Goal: Transaction & Acquisition: Obtain resource

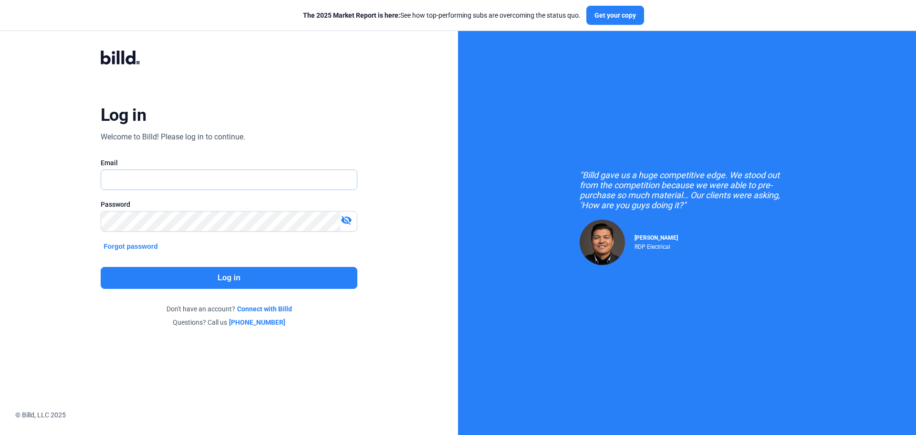
click at [139, 172] on input "text" at bounding box center [223, 180] width 245 height 20
type input "[EMAIL_ADDRESS][DOMAIN_NAME]"
click at [212, 279] on button "Log in" at bounding box center [229, 278] width 257 height 22
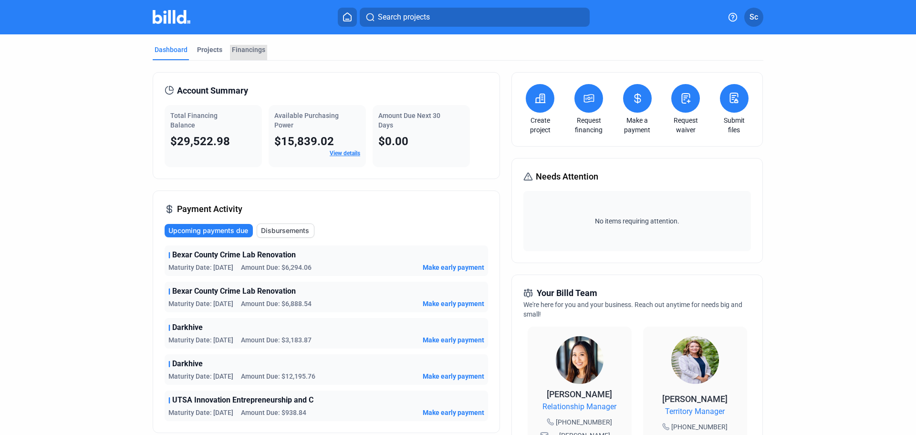
click at [254, 51] on div "Financings" at bounding box center [248, 50] width 33 height 10
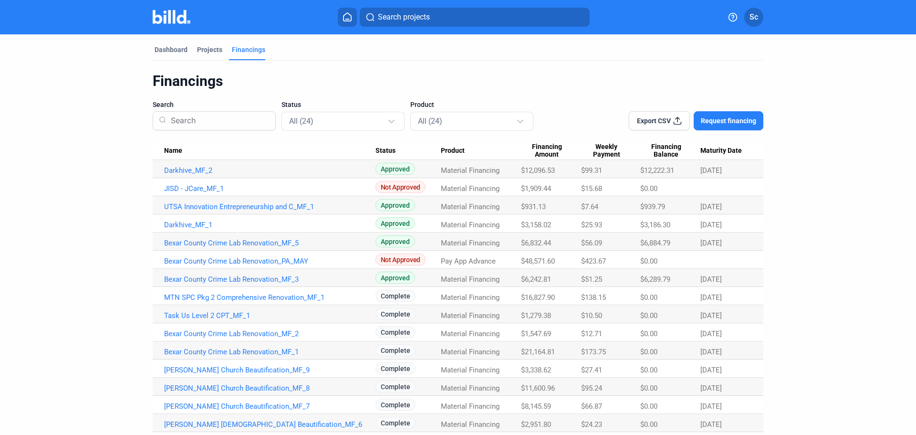
click at [733, 120] on span "Request financing" at bounding box center [728, 121] width 55 height 10
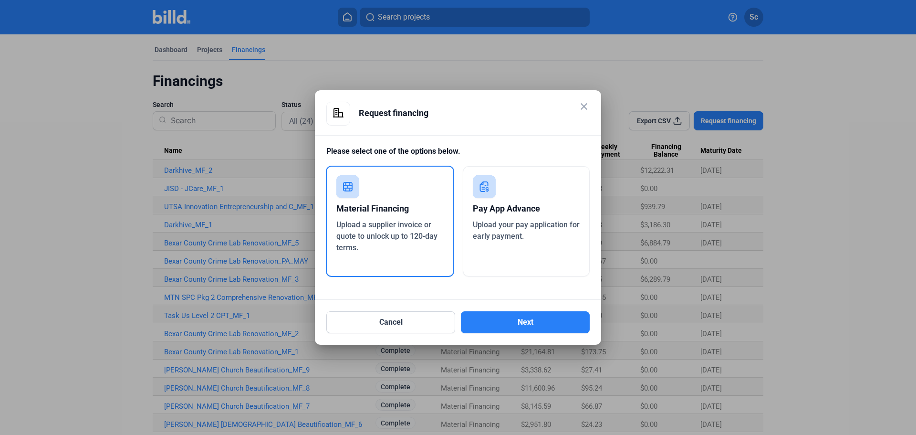
click at [591, 108] on mat-dialog-container "close Request financing Please select one of the options below. Material Financ…" at bounding box center [458, 217] width 286 height 254
click at [586, 107] on mat-icon "close" at bounding box center [584, 106] width 11 height 11
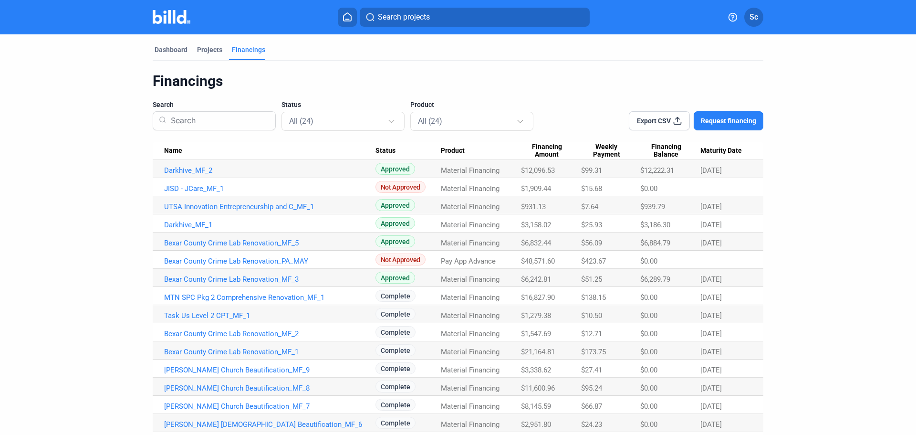
click at [204, 55] on div "Projects" at bounding box center [209, 52] width 29 height 15
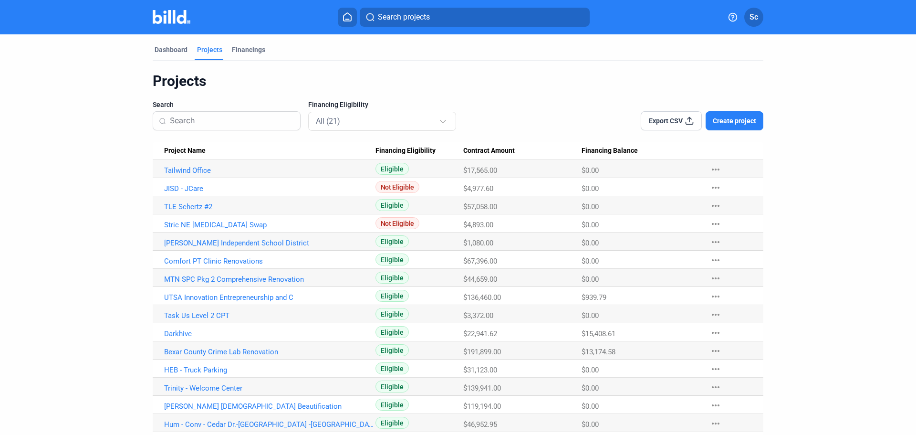
click at [146, 56] on div "Dashboard Projects Financings Projects Search Financing Eligibility All (21) Ex…" at bounding box center [458, 287] width 649 height 506
click at [169, 56] on div "Dashboard" at bounding box center [171, 52] width 37 height 15
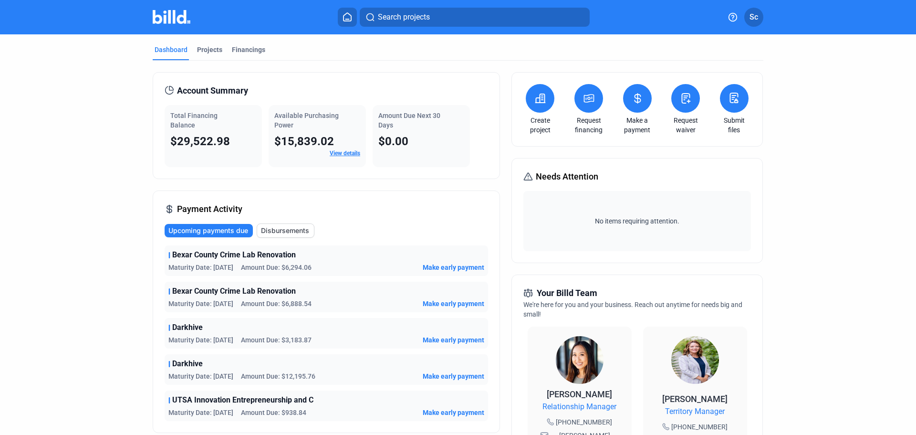
click at [255, 49] on div "Financings" at bounding box center [248, 50] width 33 height 10
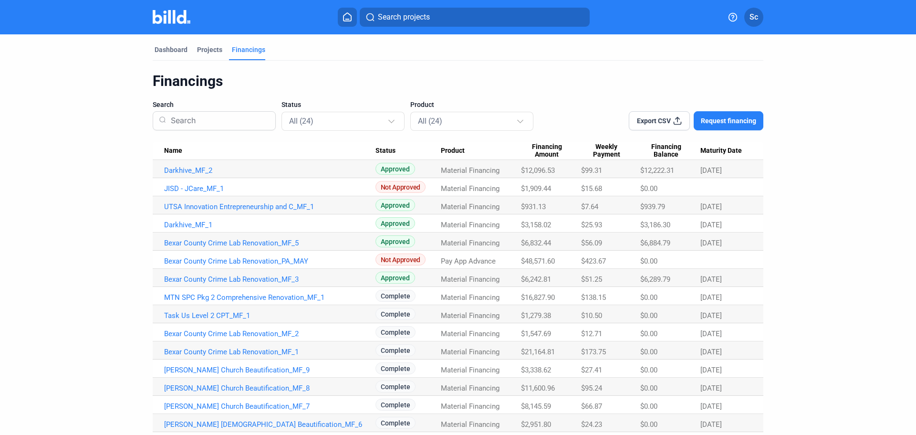
click at [730, 122] on span "Request financing" at bounding box center [728, 121] width 55 height 10
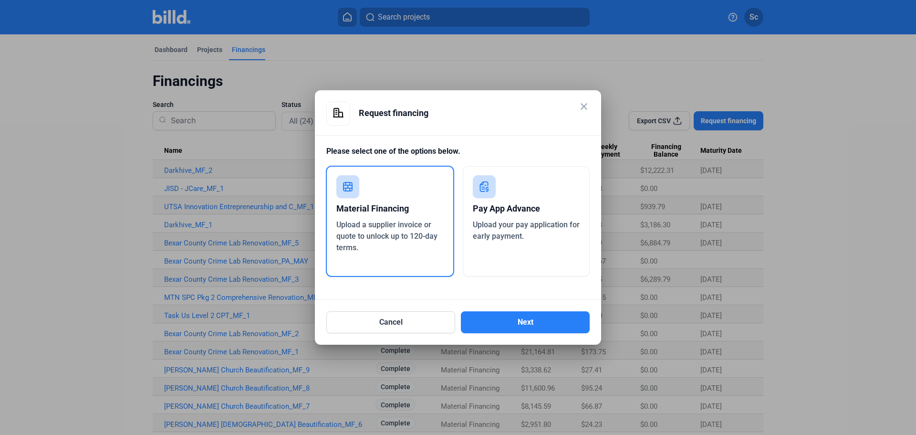
click at [545, 325] on button "Next" at bounding box center [525, 322] width 129 height 22
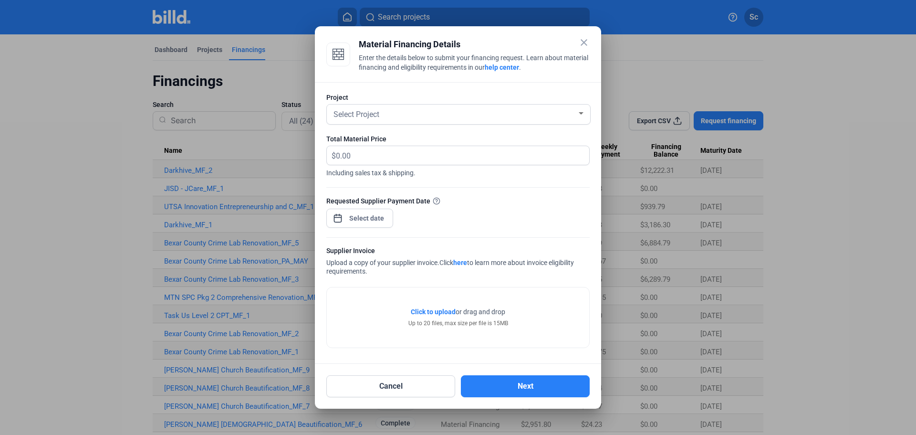
click at [583, 41] on mat-icon "close" at bounding box center [584, 42] width 11 height 11
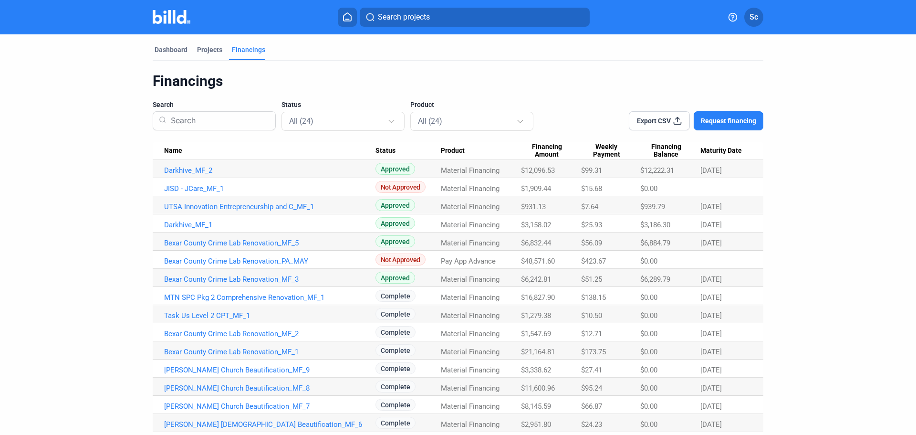
click at [732, 125] on span "Request financing" at bounding box center [728, 121] width 55 height 10
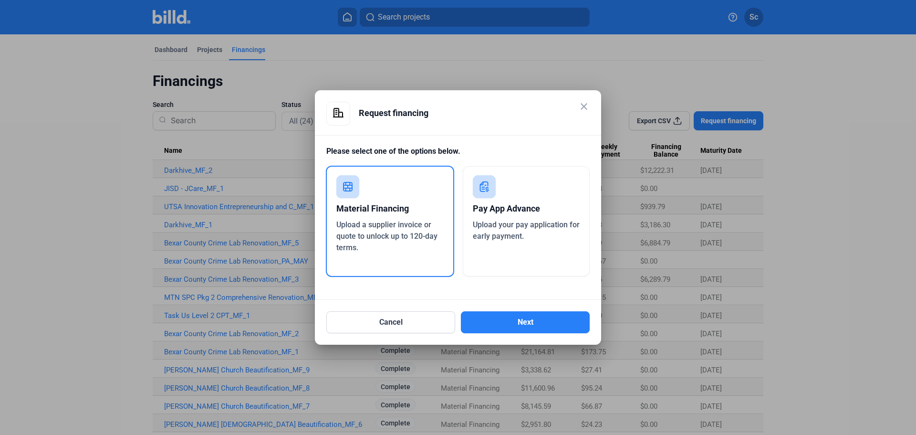
click at [517, 323] on button "Next" at bounding box center [525, 322] width 129 height 22
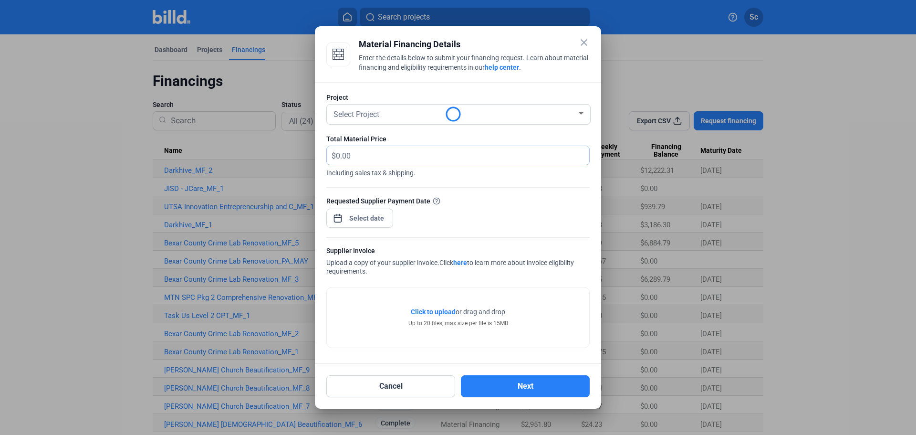
click at [406, 161] on input "text" at bounding box center [457, 155] width 242 height 19
type input "303.97"
click at [430, 110] on div "Select Project" at bounding box center [454, 113] width 245 height 13
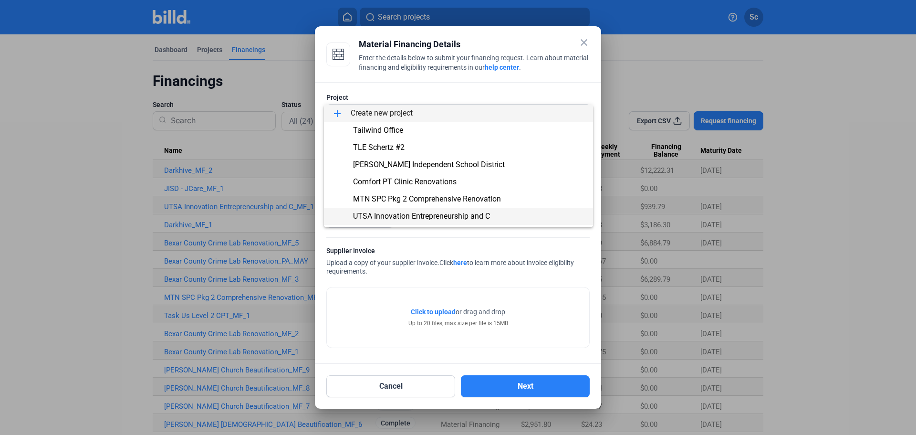
click at [447, 214] on span "UTSA Innovation Entrepreneurship and C" at bounding box center [421, 215] width 137 height 9
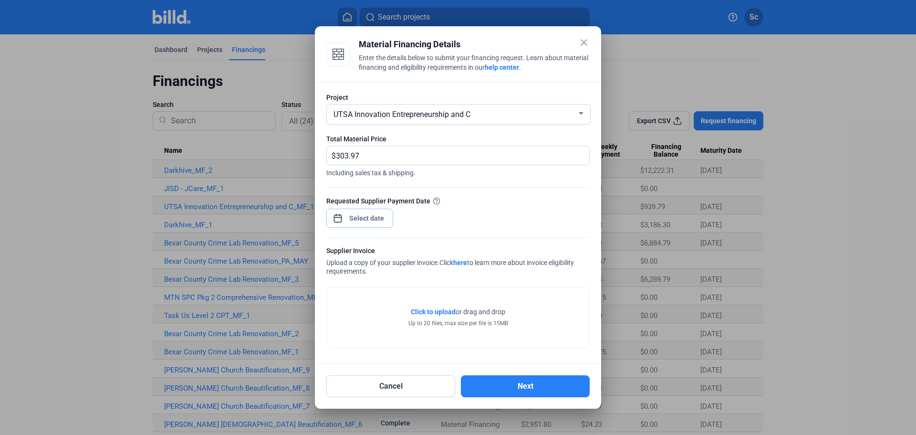
click at [359, 221] on div "close Material Financing Details Enter the details below to submit your financi…" at bounding box center [458, 217] width 916 height 435
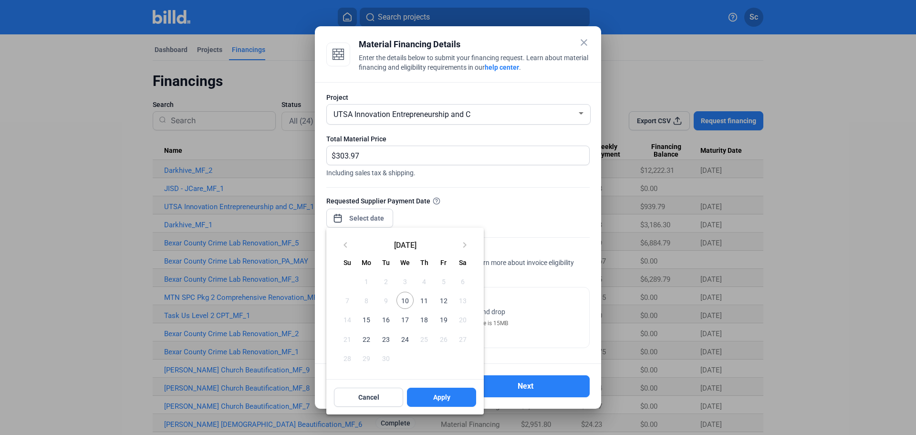
click at [403, 295] on span "10" at bounding box center [405, 300] width 17 height 17
click at [448, 399] on span "Apply" at bounding box center [441, 397] width 17 height 10
type input "[DATE]"
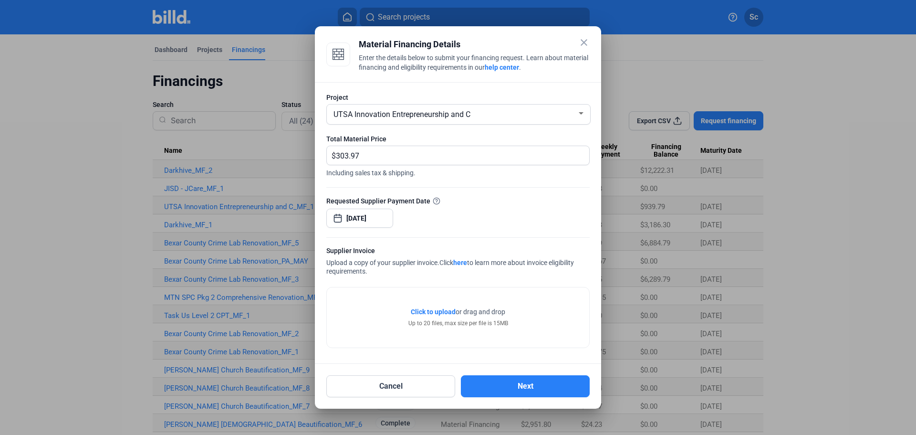
click at [429, 316] on span "Click to upload" at bounding box center [433, 312] width 45 height 8
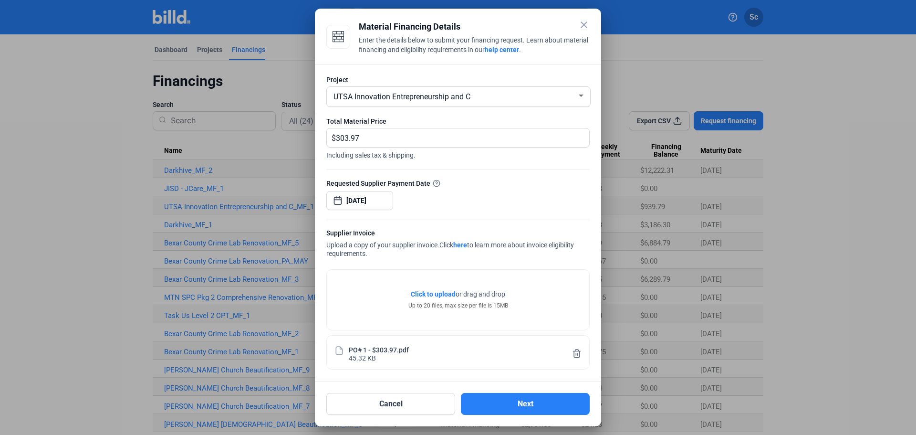
click at [538, 403] on button "Next" at bounding box center [525, 404] width 129 height 22
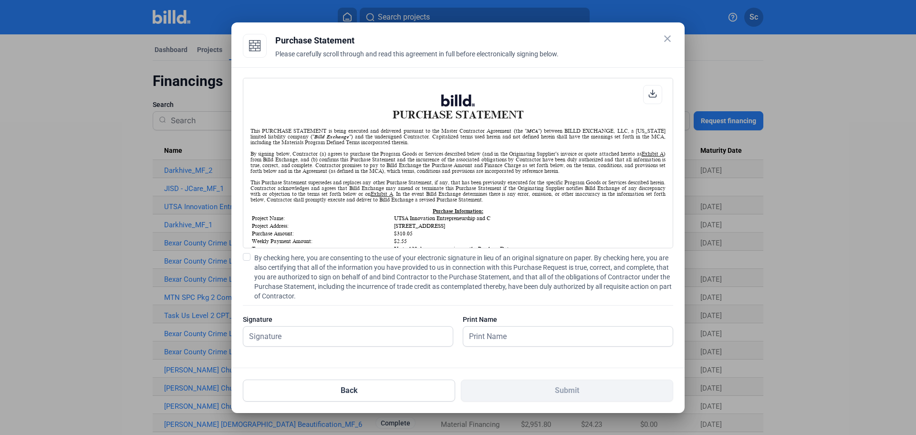
scroll to position [0, 0]
click at [351, 330] on input "text" at bounding box center [342, 336] width 199 height 20
type input "[PERSON_NAME]"
click at [250, 260] on span at bounding box center [247, 257] width 8 height 8
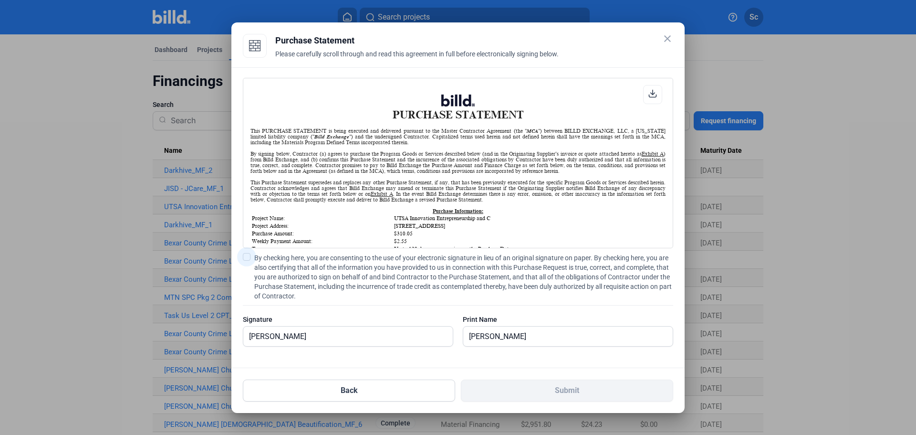
click at [0, 0] on input "By checking here, you are consenting to the use of your electronic signature in…" at bounding box center [0, 0] width 0 height 0
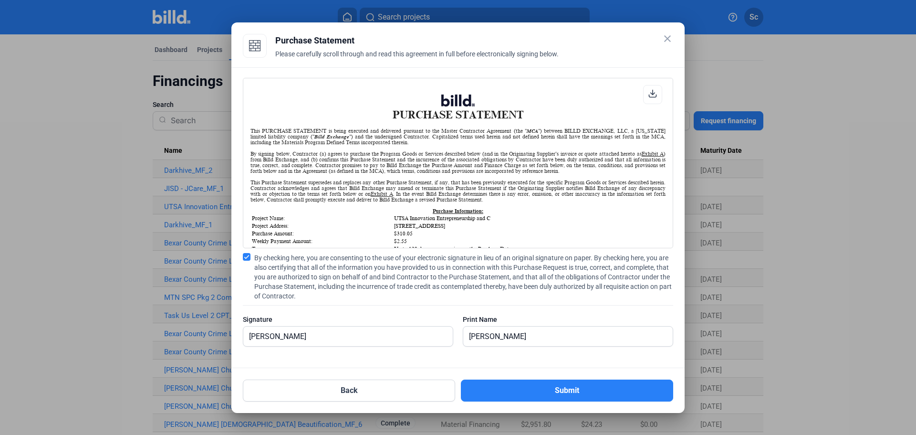
click at [565, 391] on button "Submit" at bounding box center [567, 390] width 212 height 22
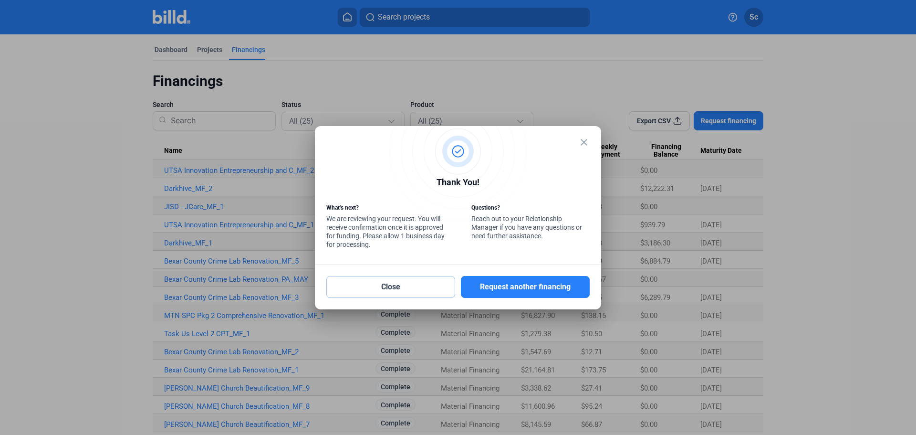
click at [407, 289] on button "Close" at bounding box center [390, 287] width 129 height 22
